Goal: Information Seeking & Learning: Compare options

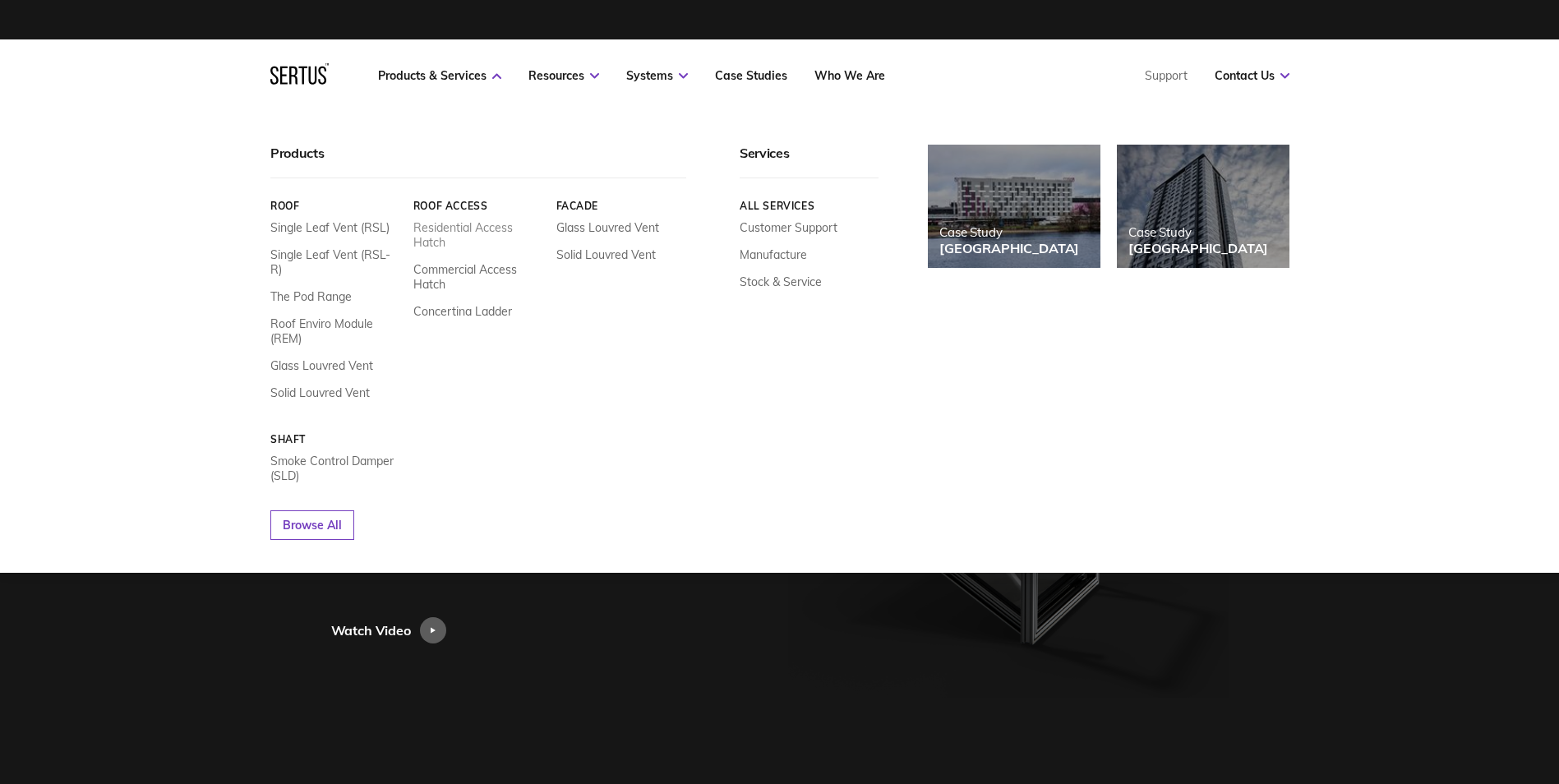
click at [428, 223] on link "Residential Access Hatch" at bounding box center [478, 236] width 131 height 30
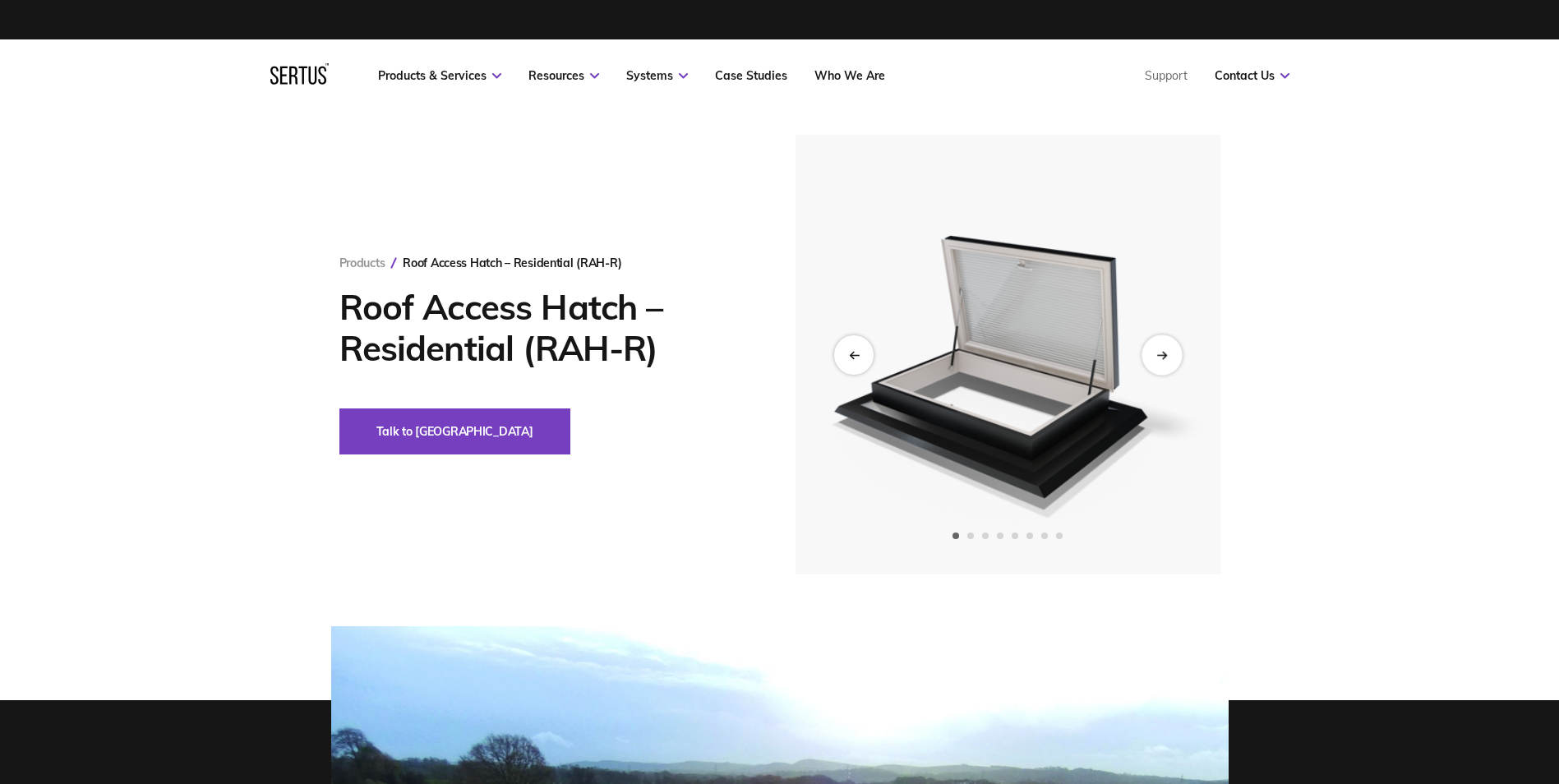
click at [1153, 356] on div "Next slide" at bounding box center [1161, 355] width 40 height 40
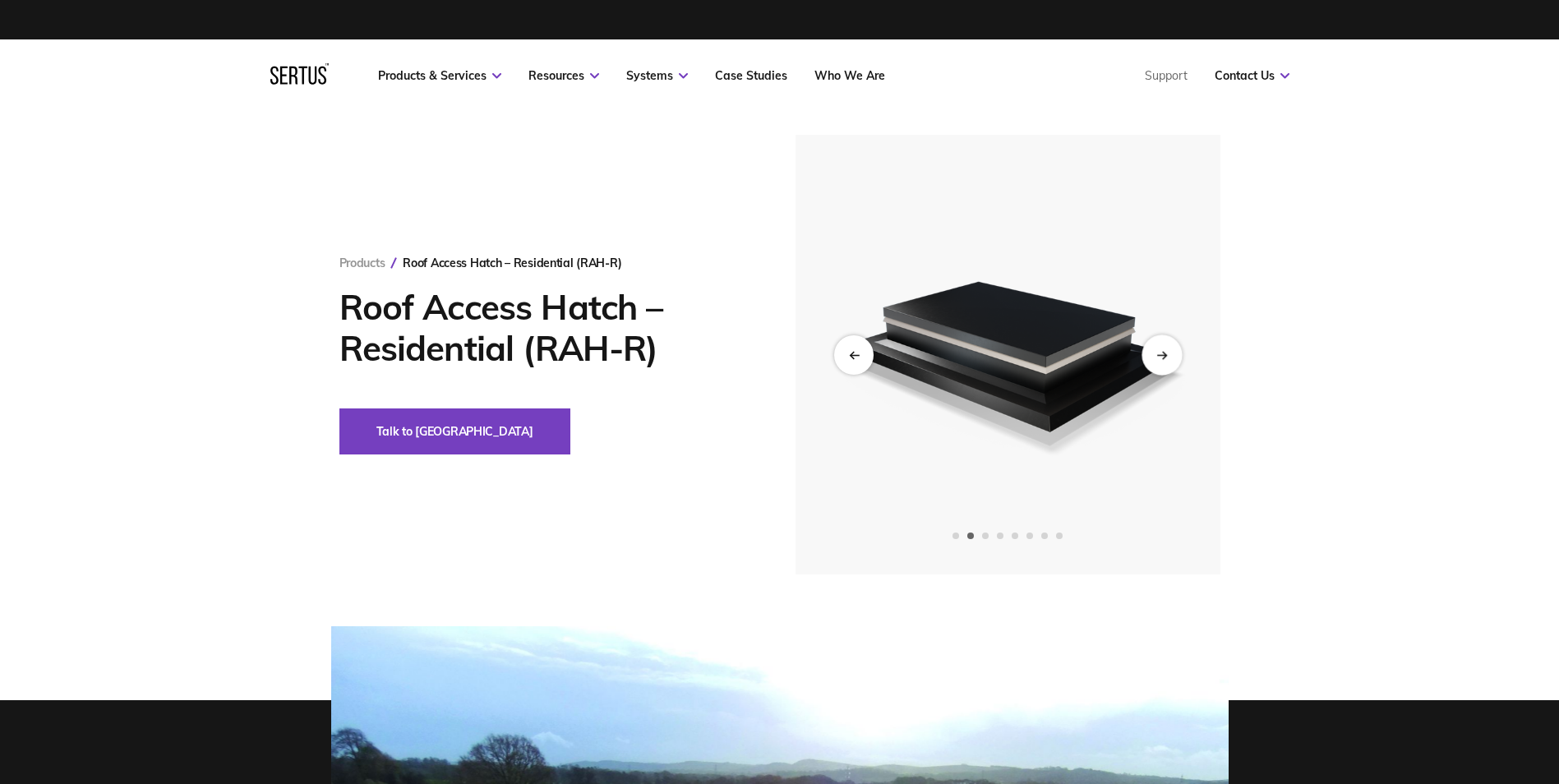
click at [1156, 356] on div "Next slide" at bounding box center [1161, 355] width 40 height 40
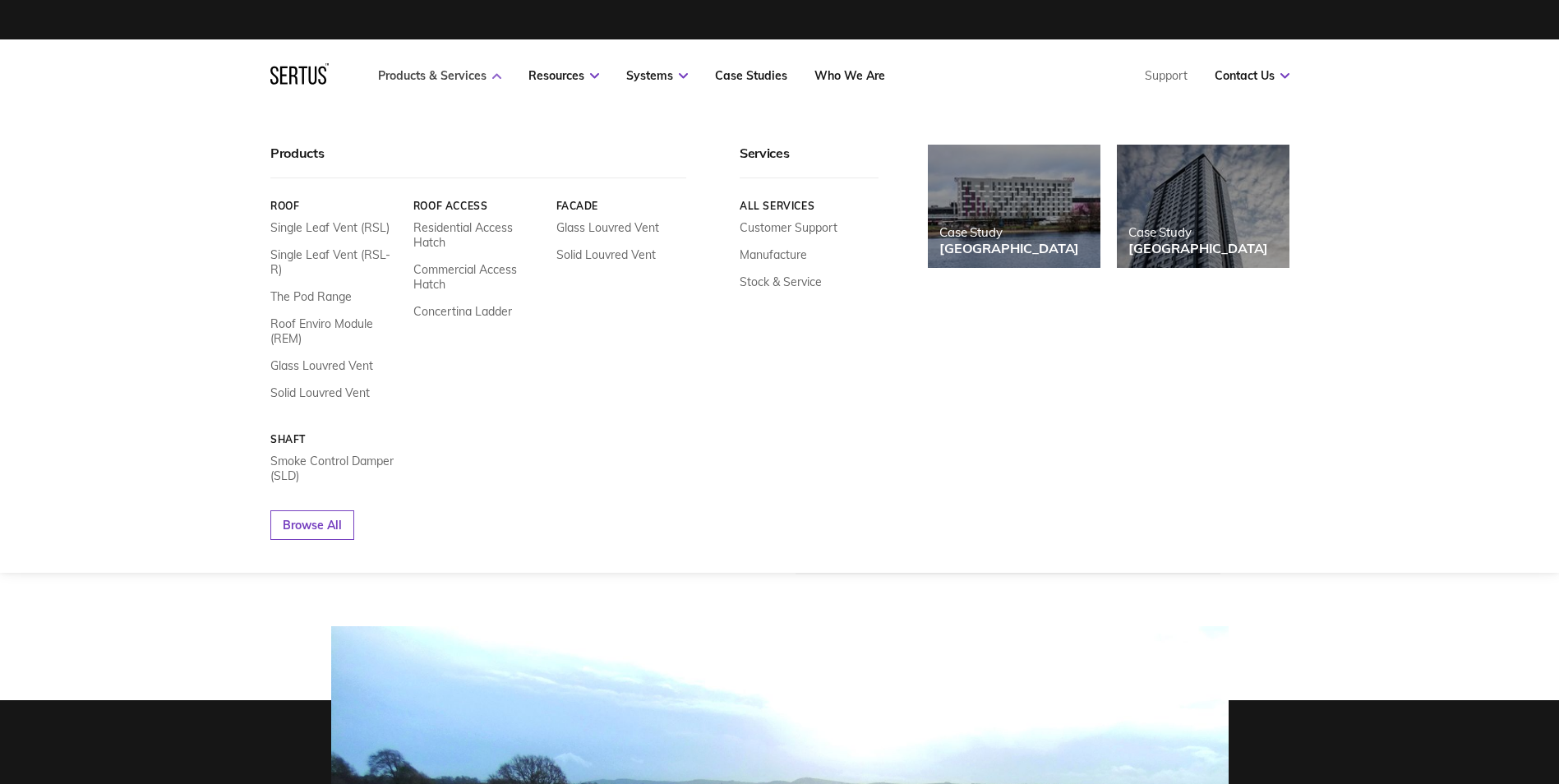
click at [494, 73] on icon at bounding box center [496, 76] width 9 height 6
click at [494, 77] on icon at bounding box center [496, 76] width 9 height 6
click at [434, 272] on link "Commercial Access Hatch" at bounding box center [478, 277] width 131 height 30
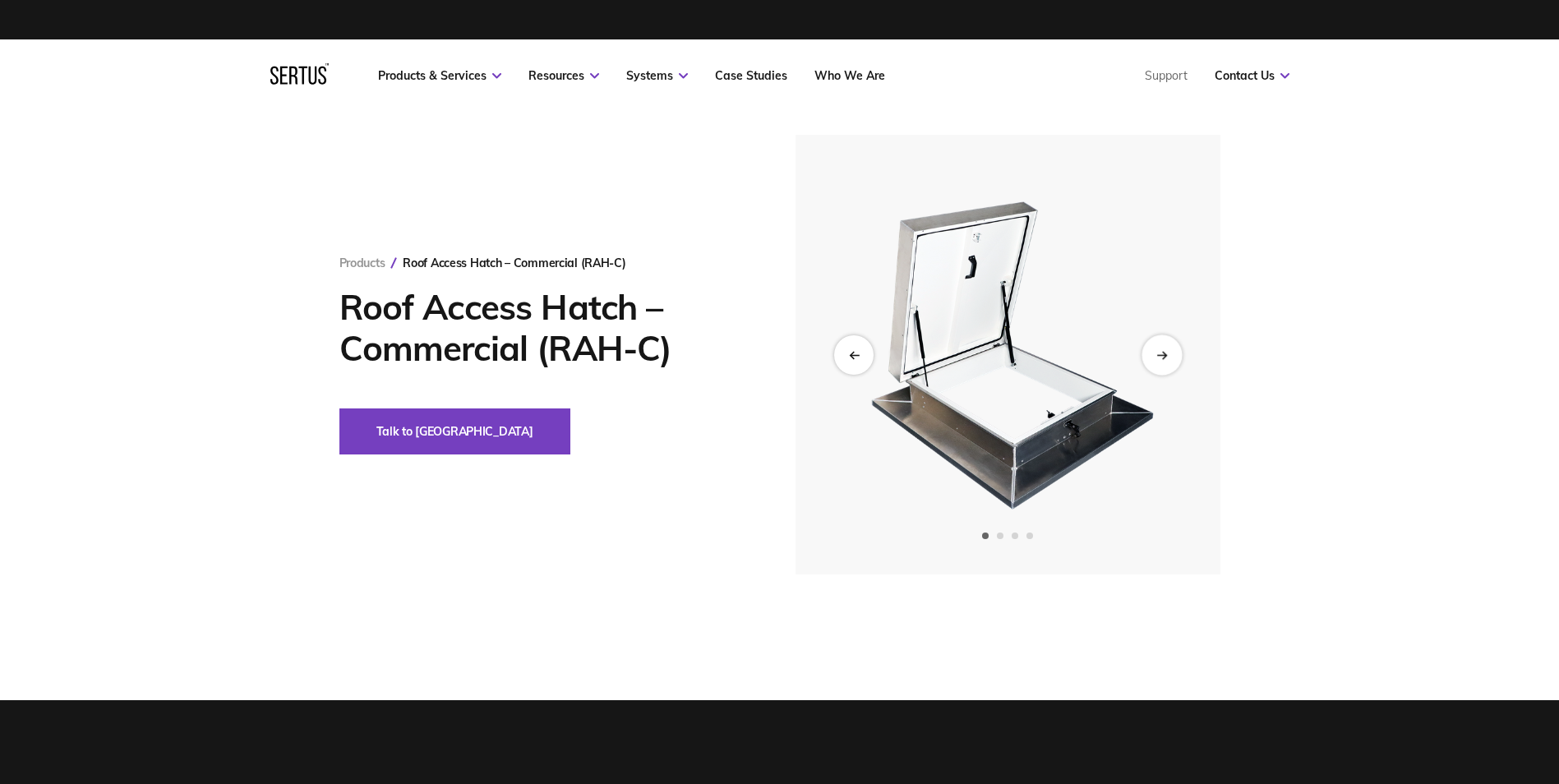
click at [1154, 355] on div "Next slide" at bounding box center [1161, 355] width 40 height 40
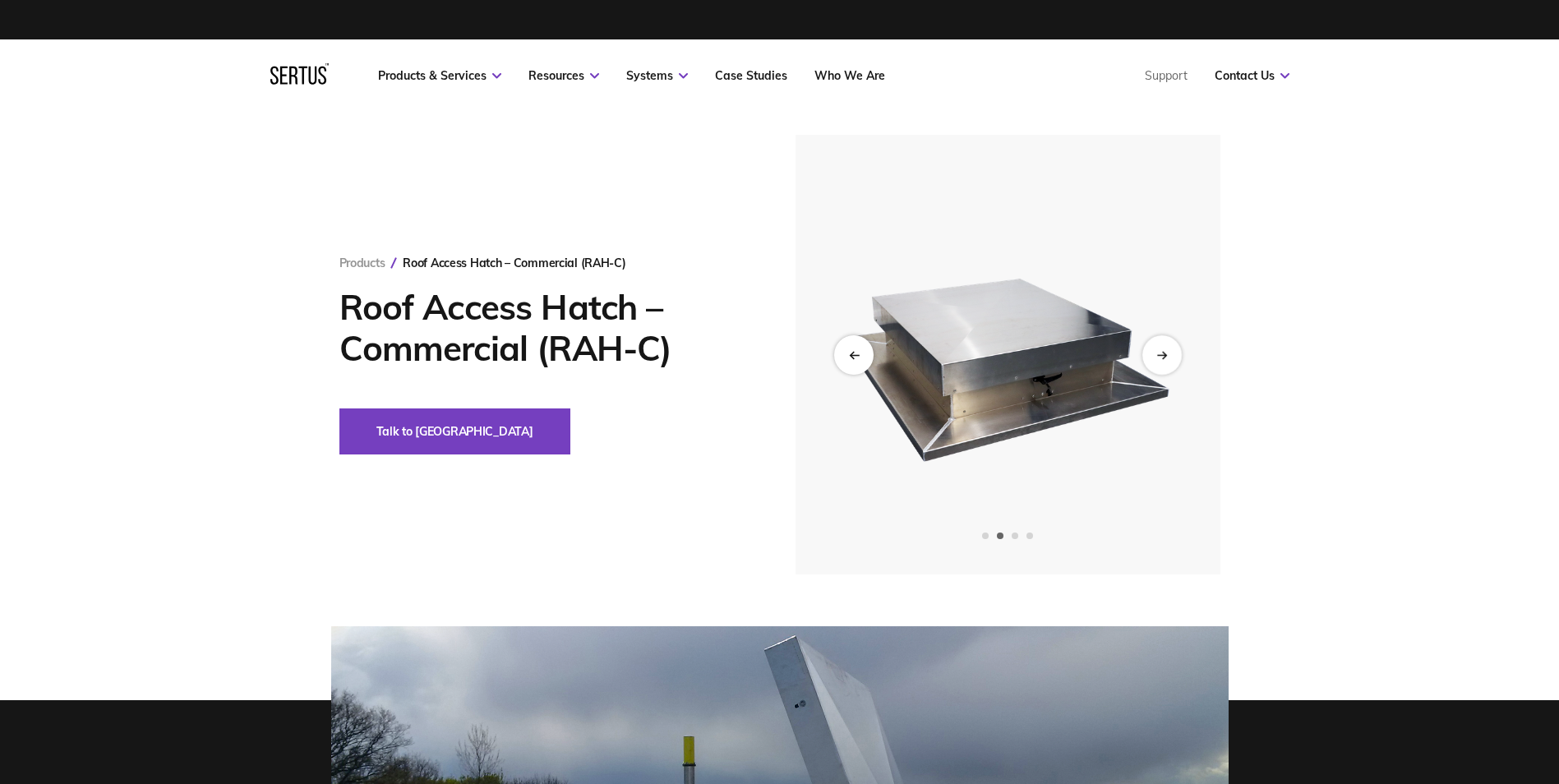
click at [1176, 360] on div at bounding box center [1008, 355] width 425 height 439
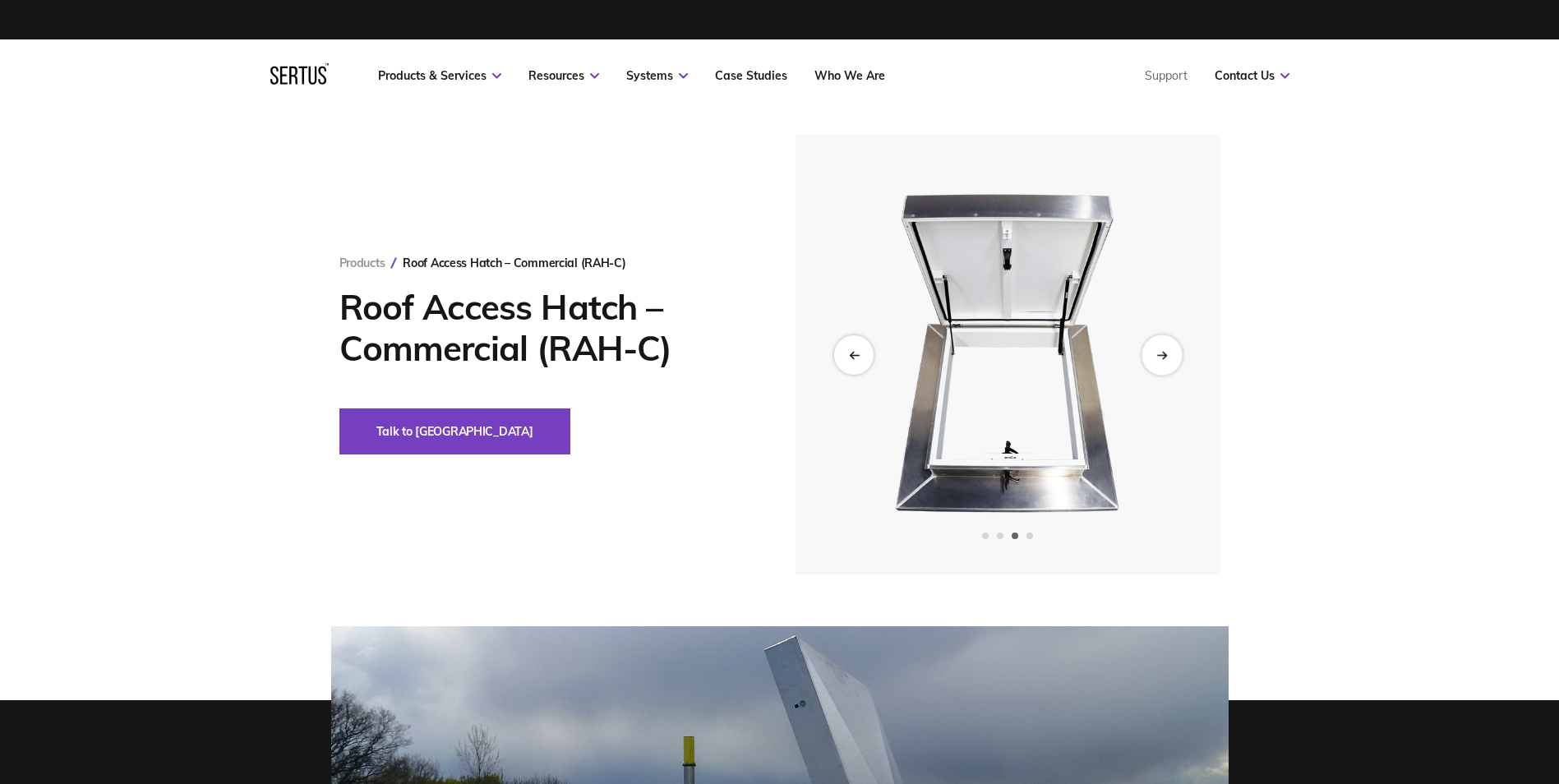
click at [1159, 346] on div "Next slide" at bounding box center [1161, 355] width 40 height 40
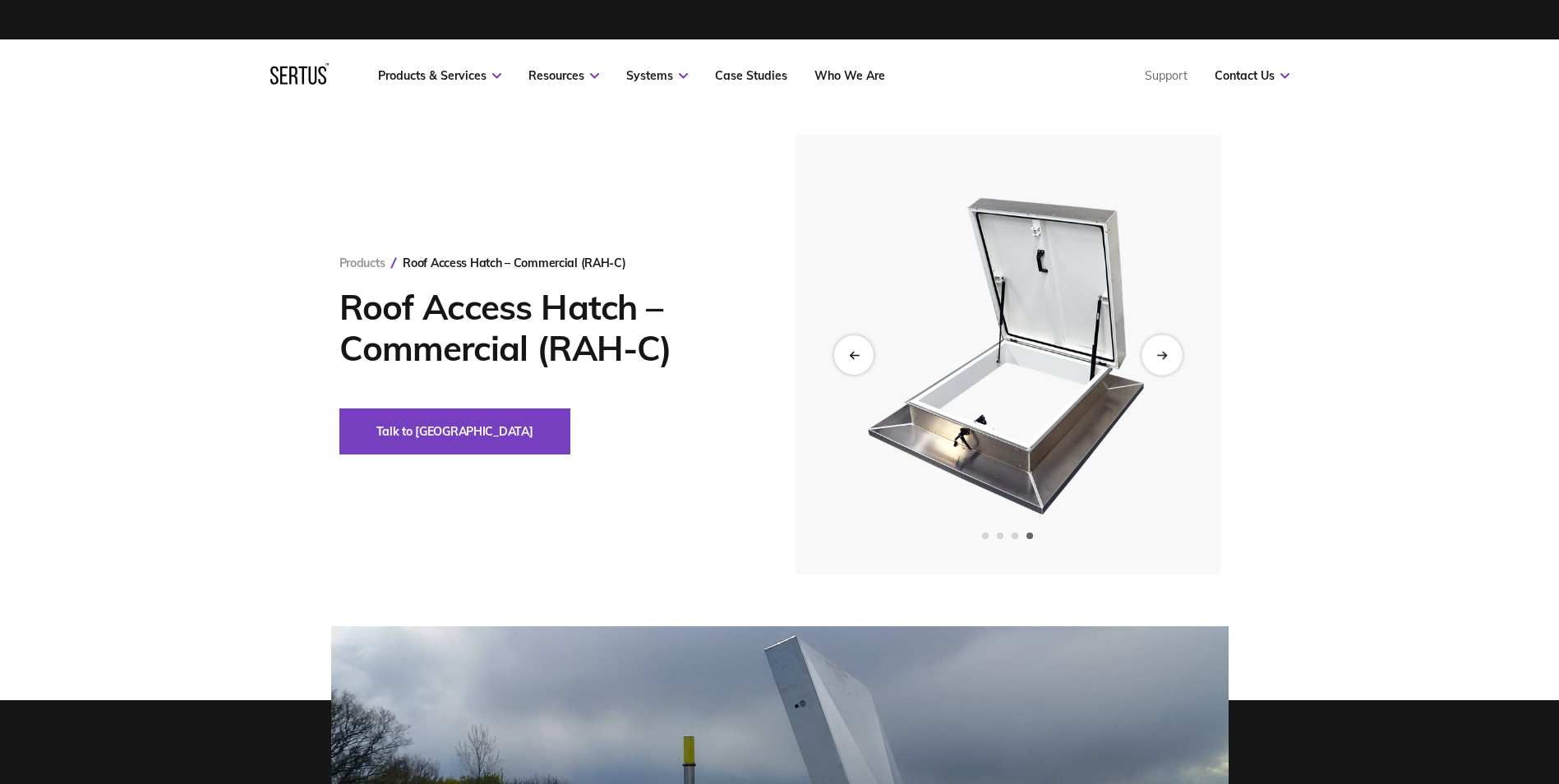
click at [1160, 345] on div "Next slide" at bounding box center [1161, 355] width 40 height 40
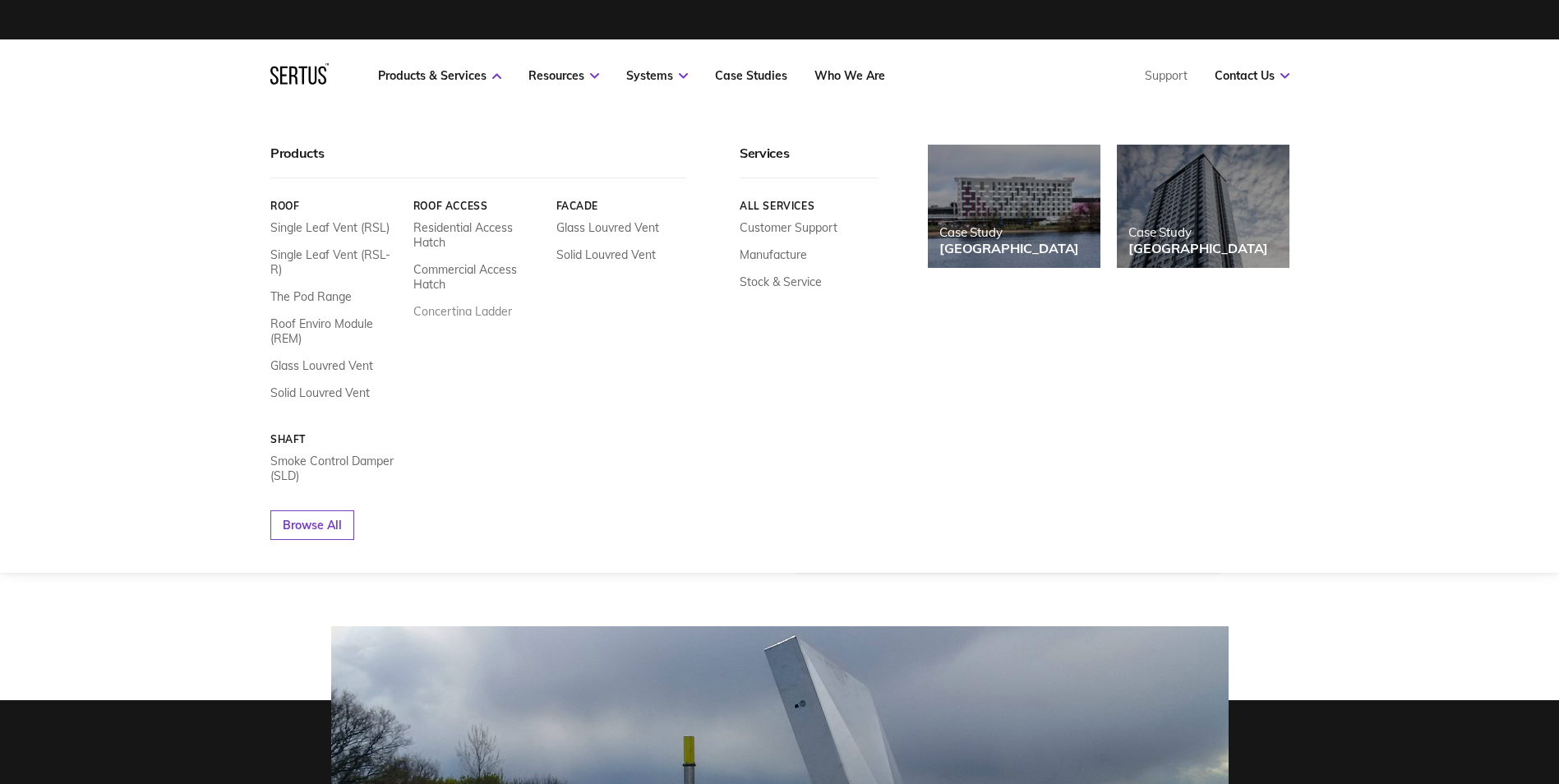
click at [454, 314] on link "Concertina Ladder" at bounding box center [462, 311] width 98 height 15
